Goal: Task Accomplishment & Management: Manage account settings

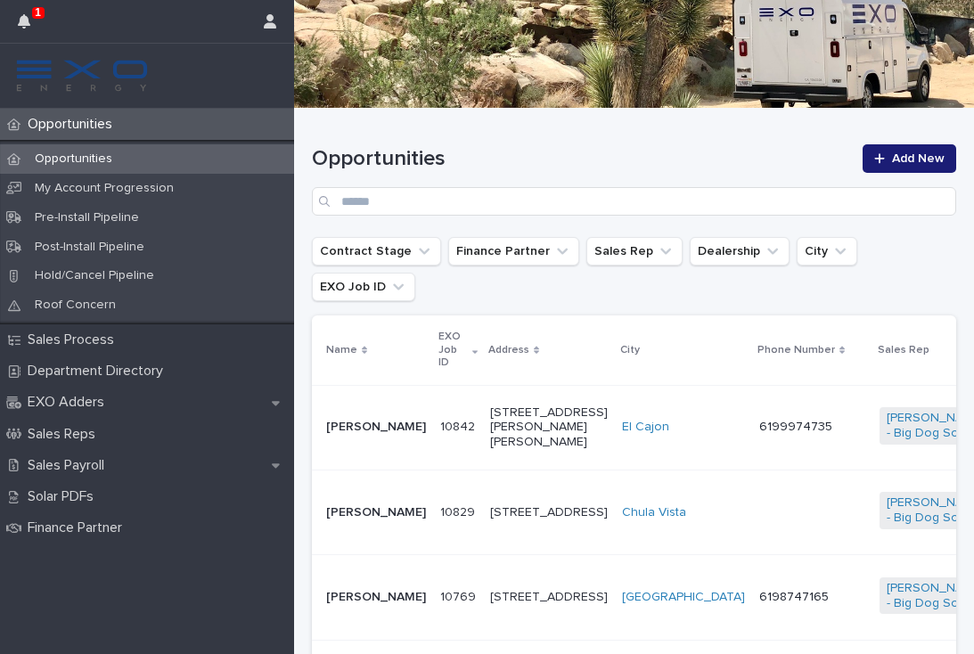
scroll to position [157, 0]
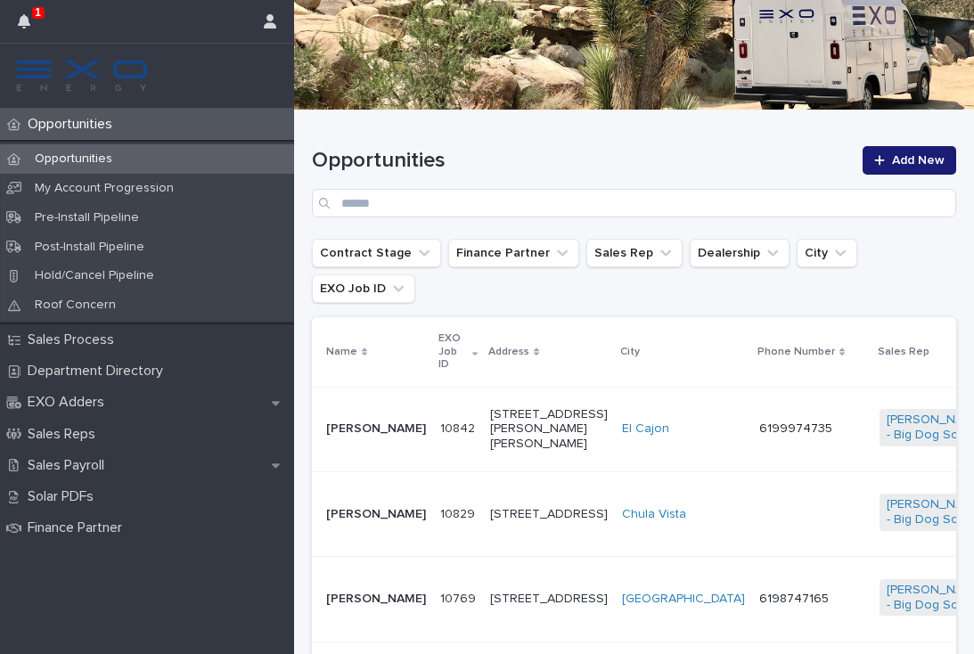
click at [25, 20] on icon "button" at bounding box center [24, 21] width 12 height 14
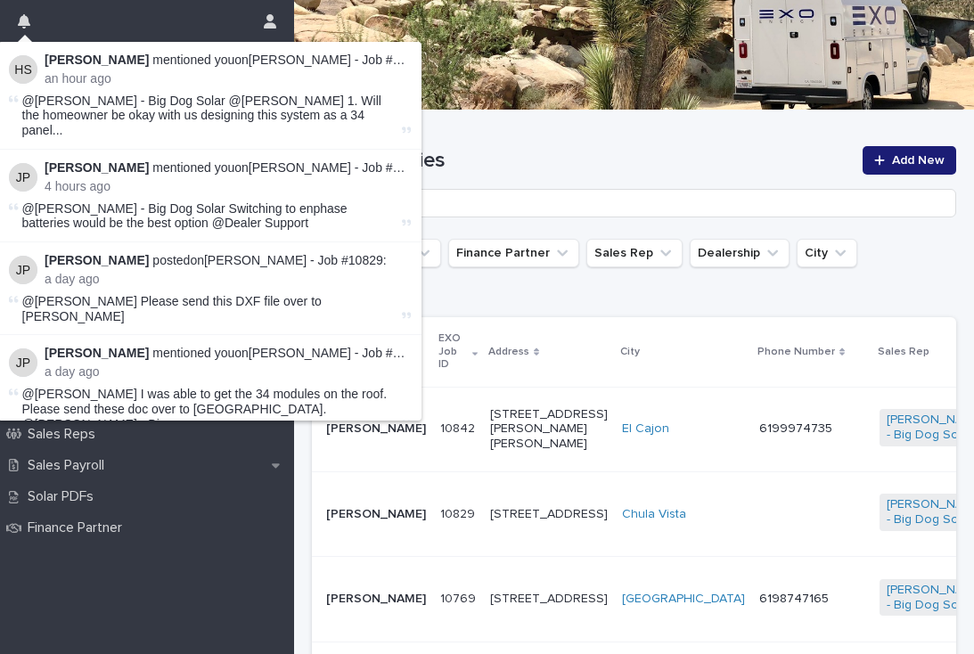
click at [752, 495] on td at bounding box center [812, 513] width 120 height 85
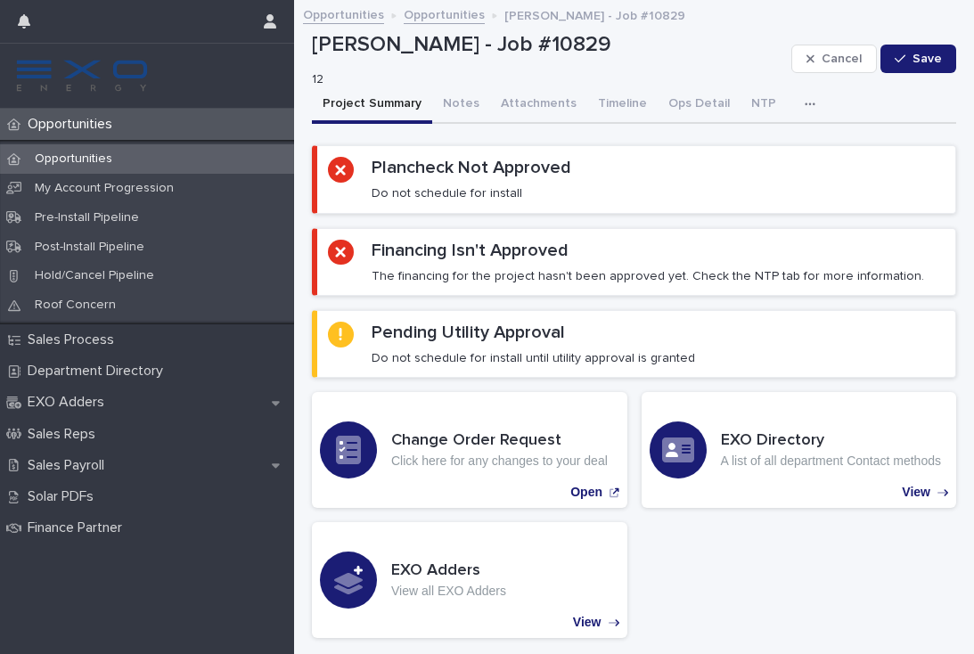
click at [811, 0] on div "Opportunities Opportunities [PERSON_NAME] - Job #10829" at bounding box center [634, 5] width 680 height 11
click at [804, 100] on icon "button" at bounding box center [809, 104] width 11 height 12
click at [752, 146] on button "Activity" at bounding box center [748, 150] width 118 height 27
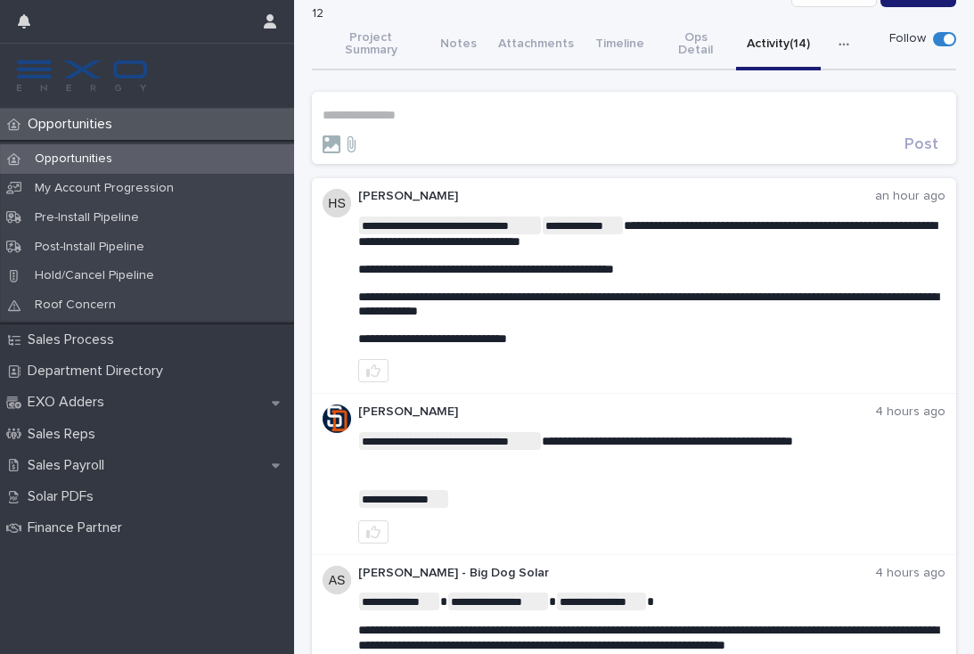
scroll to position [67, 0]
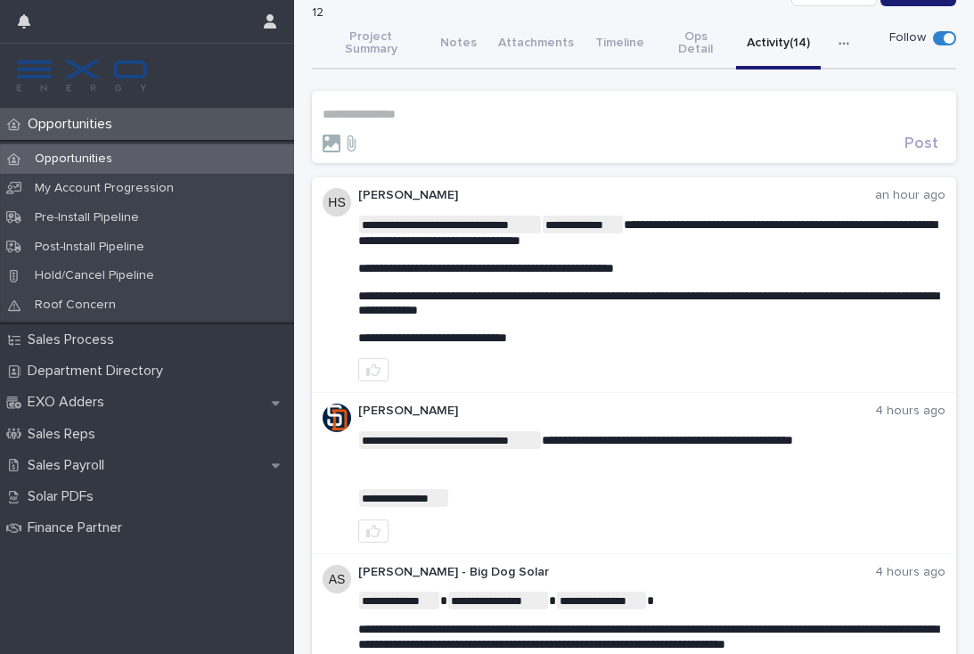
click at [365, 107] on p "**********" at bounding box center [633, 114] width 623 height 15
click at [385, 143] on span "[PERSON_NAME]" at bounding box center [378, 138] width 100 height 12
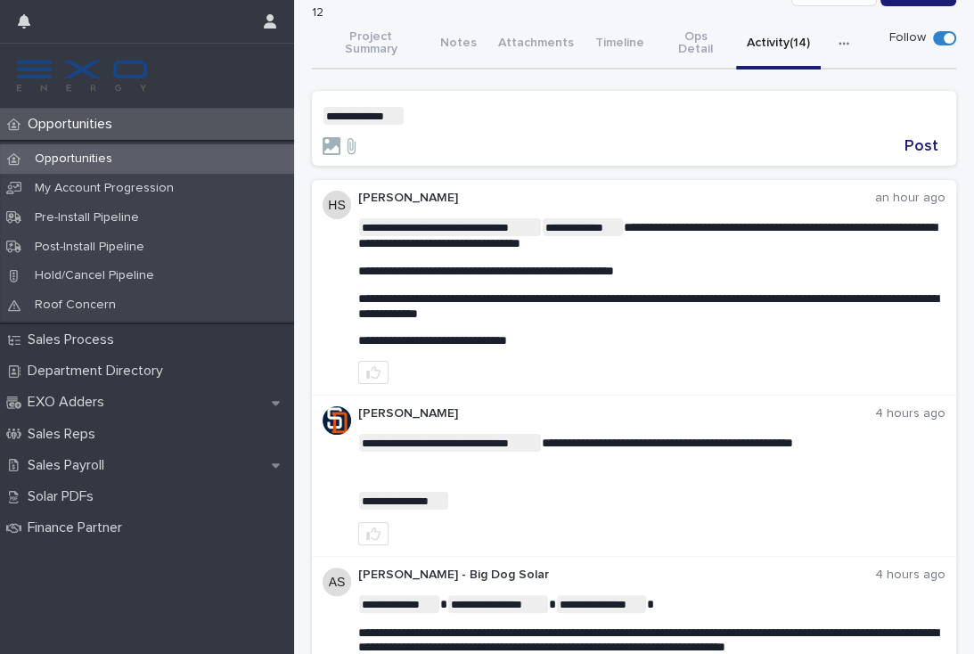
click at [450, 107] on p "**********" at bounding box center [633, 116] width 623 height 18
click at [486, 127] on span "[PERSON_NAME]" at bounding box center [462, 125] width 100 height 12
click at [565, 107] on p "**********" at bounding box center [633, 116] width 623 height 18
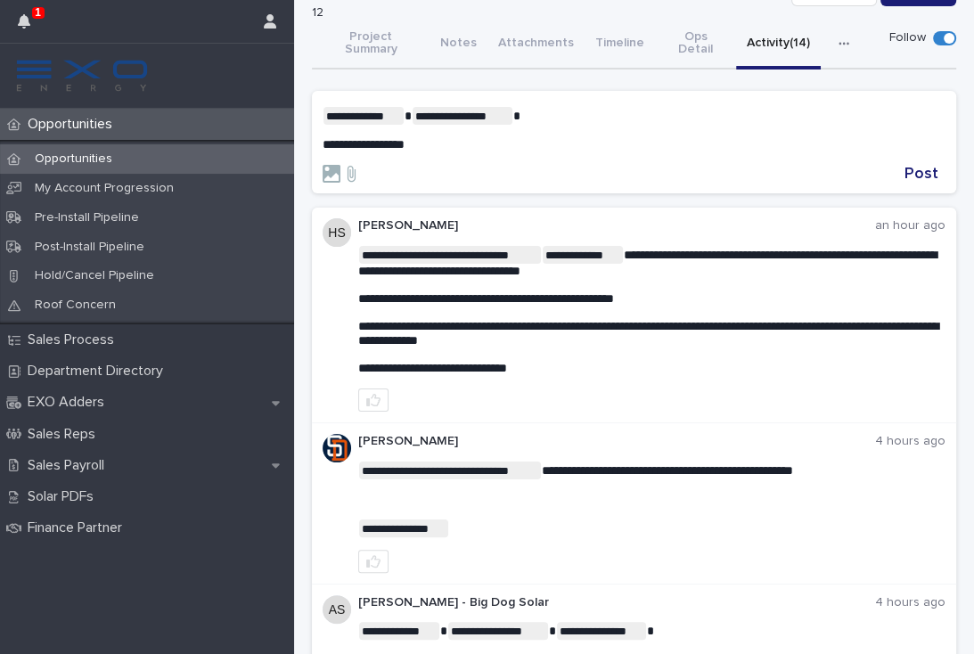
click at [151, 642] on div "Opportunities Opportunities My Account Progression Pre-Install Pipeline Post-In…" at bounding box center [147, 381] width 294 height 545
click at [470, 137] on p "**********" at bounding box center [633, 144] width 623 height 15
click at [926, 166] on span "Post" at bounding box center [921, 174] width 34 height 16
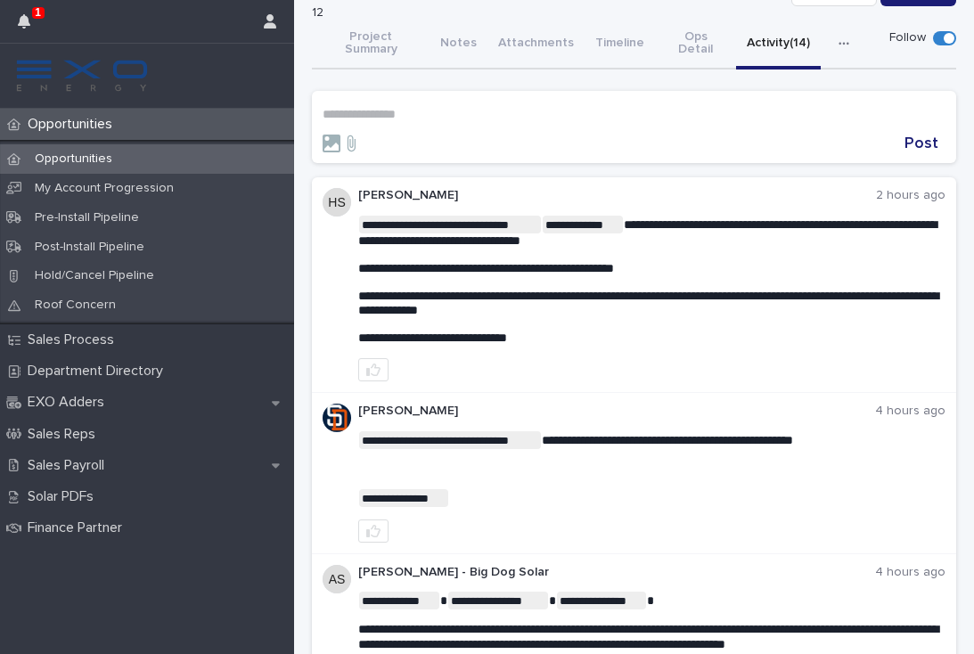
click at [83, 126] on p "Opportunities" at bounding box center [73, 124] width 106 height 17
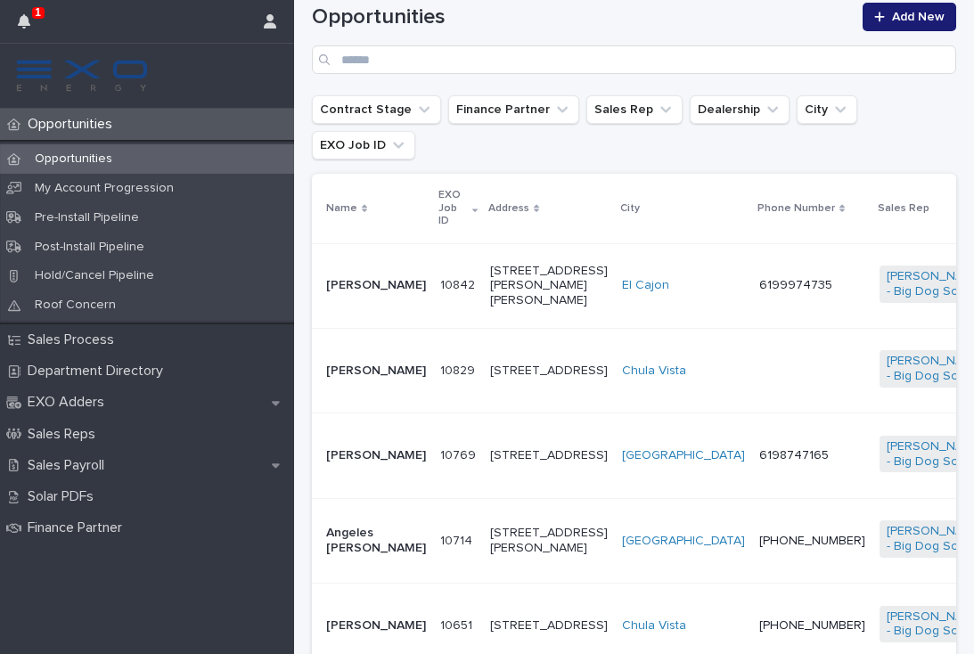
scroll to position [301, 0]
click at [752, 453] on td "6198747165" at bounding box center [812, 454] width 120 height 85
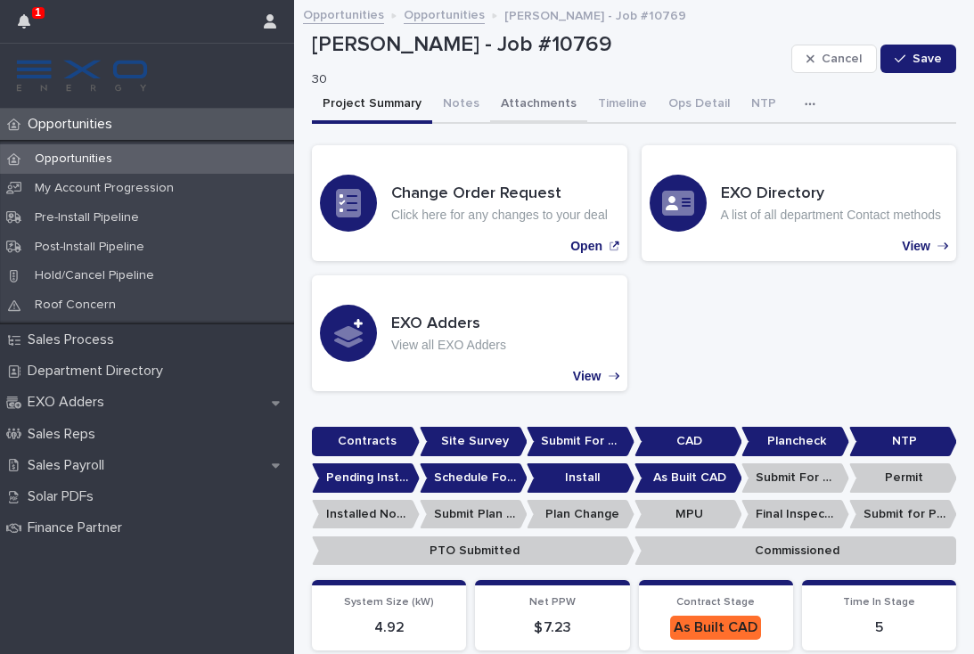
click at [534, 104] on button "Attachments" at bounding box center [538, 104] width 97 height 37
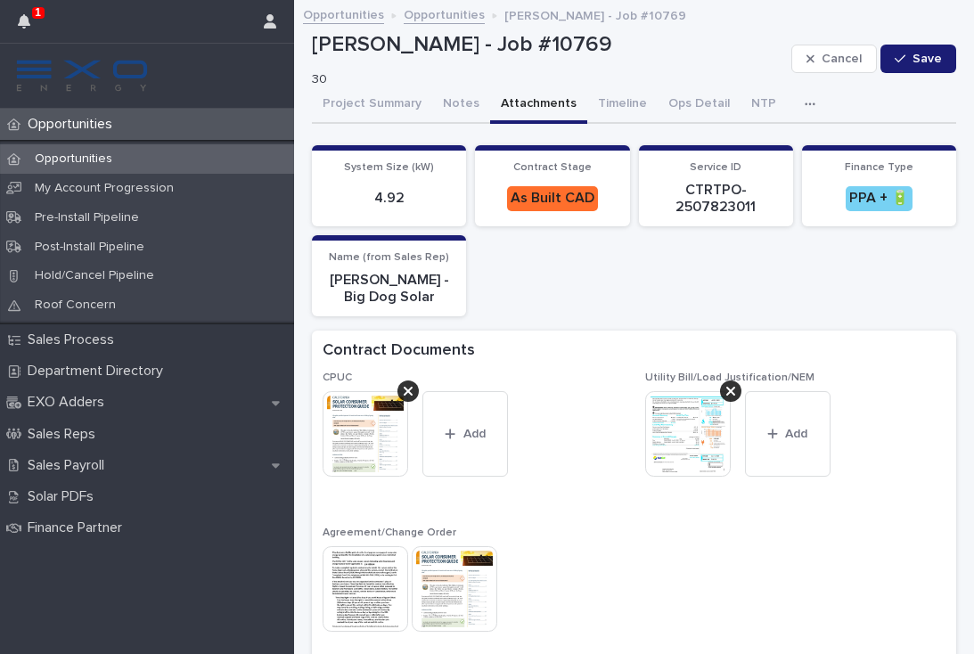
scroll to position [-1, 0]
click at [29, 20] on icon "button" at bounding box center [24, 21] width 12 height 14
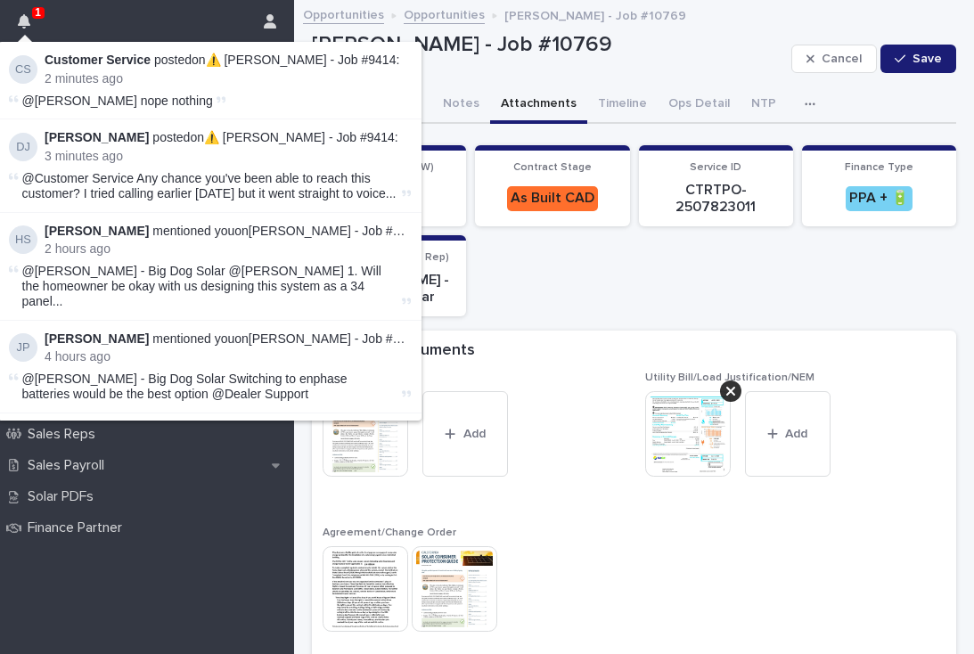
scroll to position [0, 0]
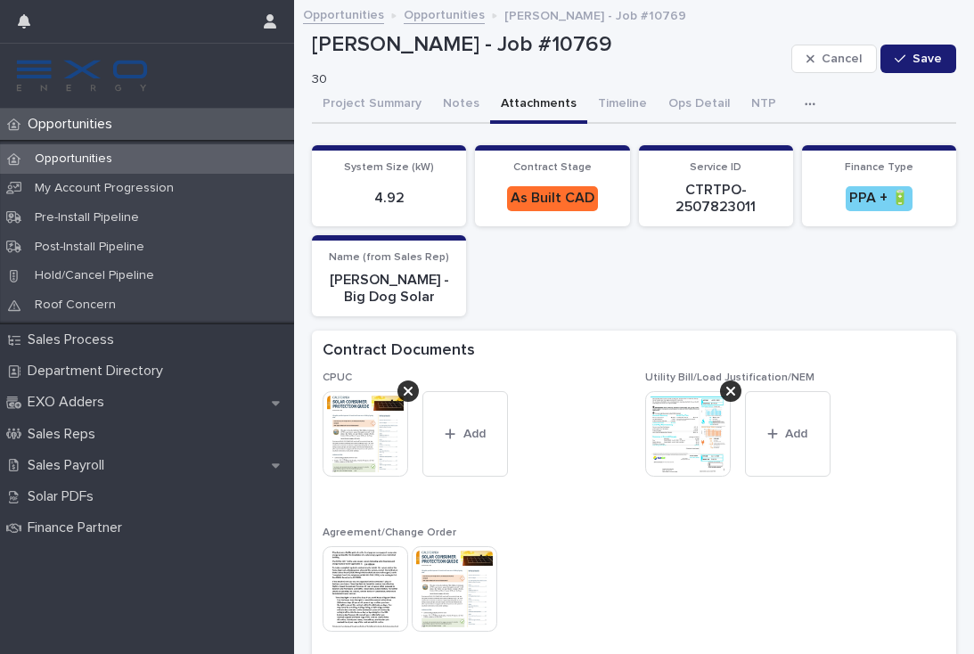
click at [712, 559] on div "CPUC This file cannot be opened Download File Add Utility Bill/Load Justificati…" at bounding box center [633, 510] width 623 height 279
click at [72, 130] on p "Opportunities" at bounding box center [73, 124] width 106 height 17
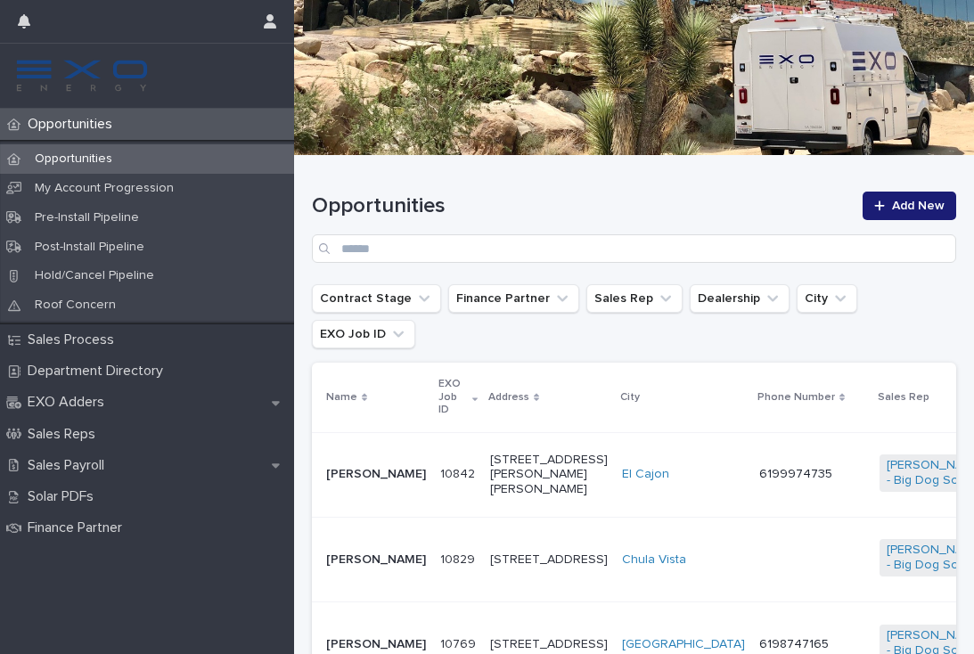
scroll to position [183, 0]
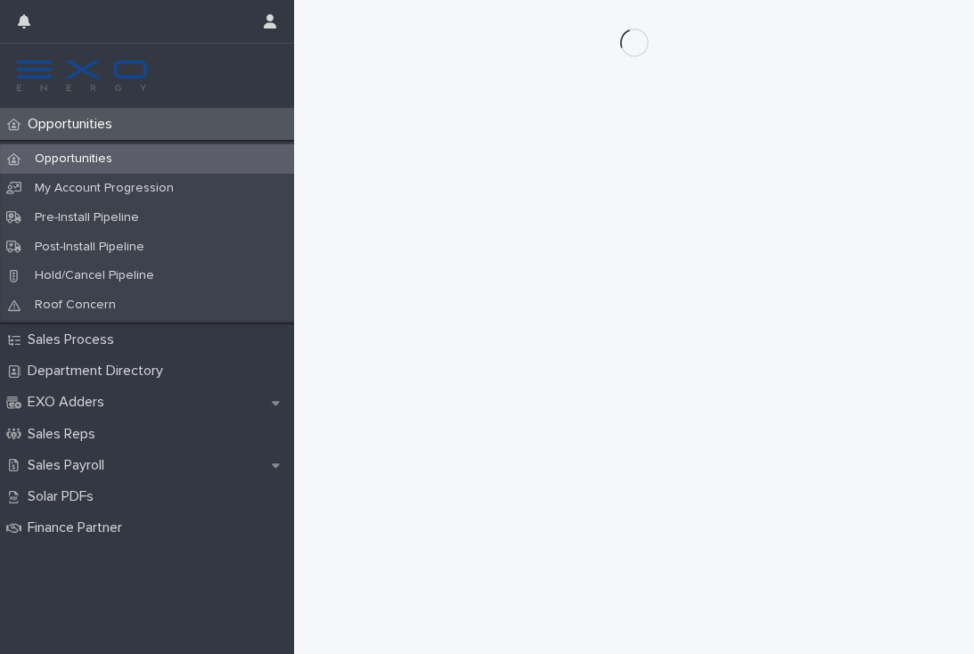
scroll to position [338, 0]
click at [102, 150] on div "Opportunities" at bounding box center [147, 158] width 294 height 29
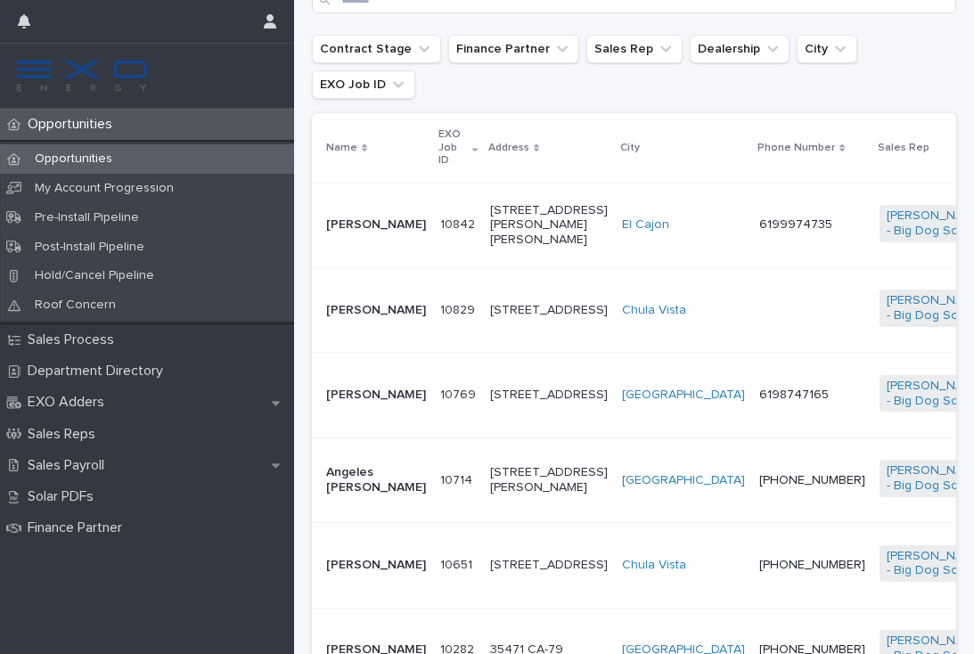
scroll to position [358, 0]
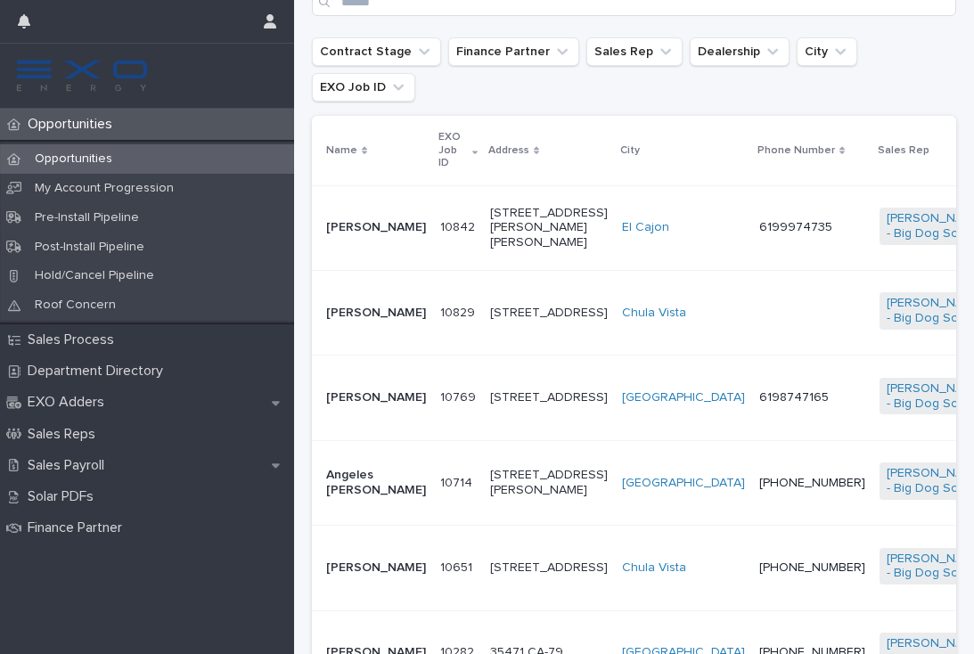
click at [752, 405] on td "6198747165" at bounding box center [812, 397] width 120 height 85
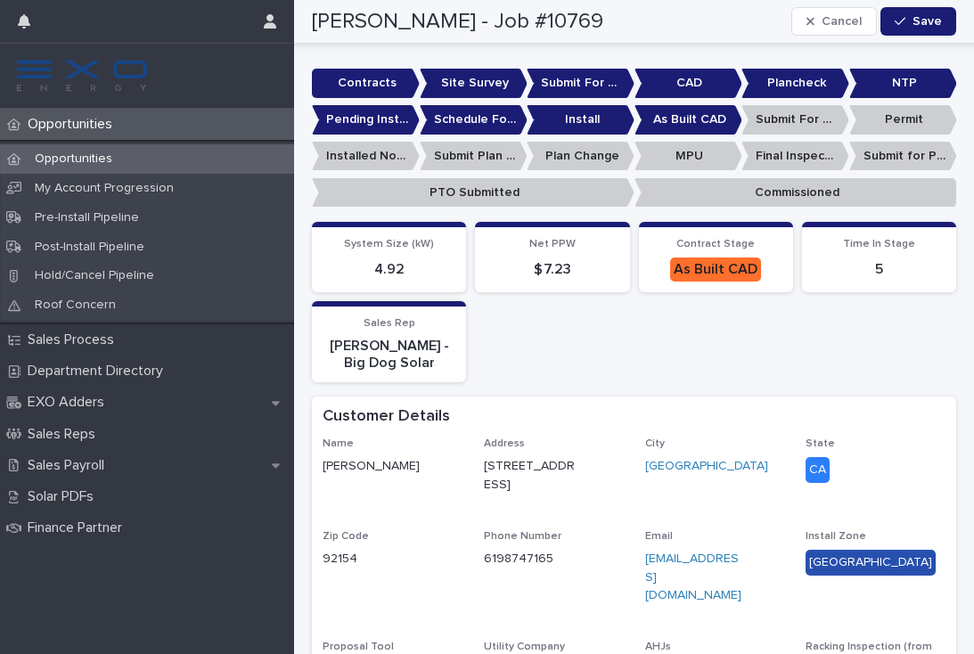
click at [525, 412] on div "Customer Details" at bounding box center [630, 417] width 616 height 20
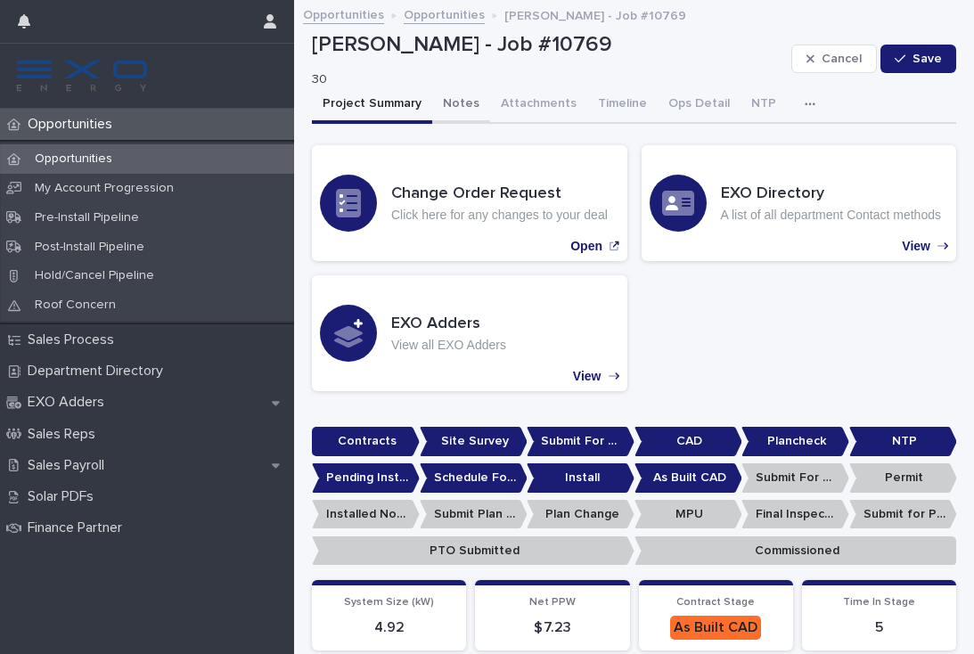
click at [453, 100] on button "Notes" at bounding box center [461, 104] width 58 height 37
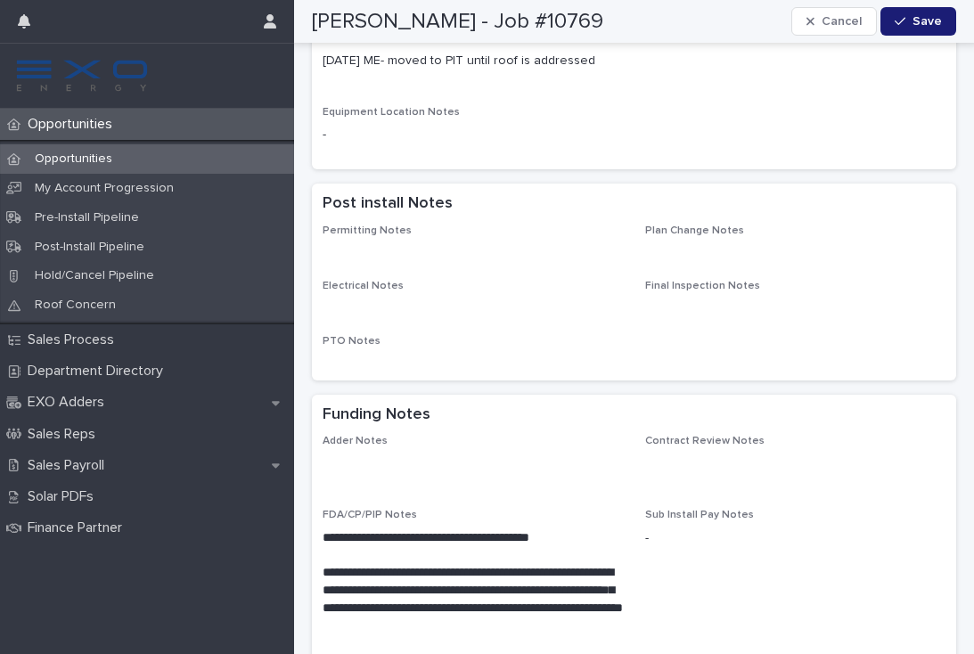
scroll to position [1132, 0]
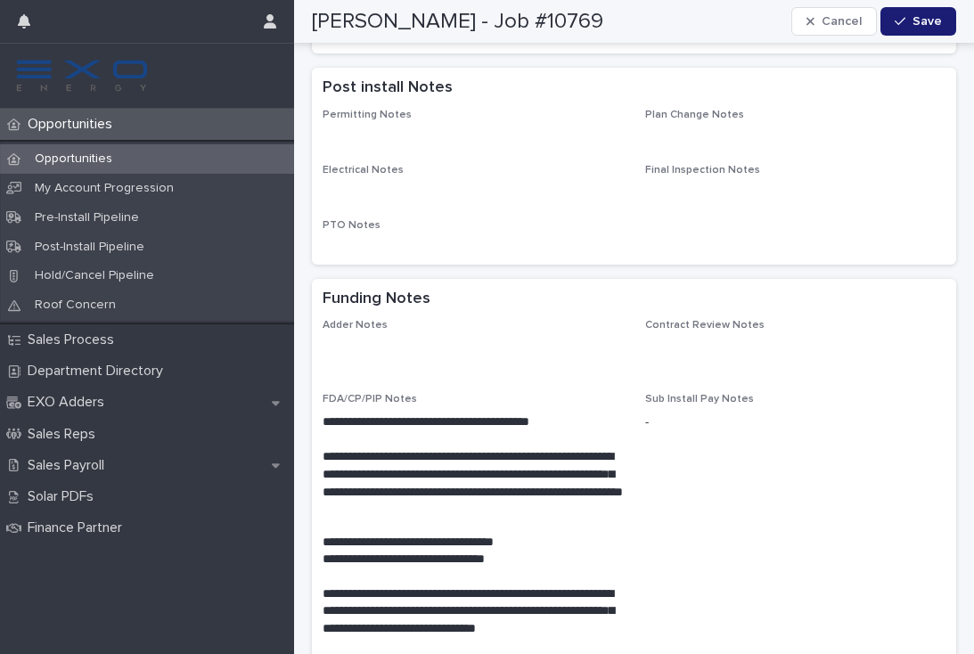
click at [94, 130] on p "Opportunities" at bounding box center [73, 124] width 106 height 17
